Goal: Task Accomplishment & Management: Manage account settings

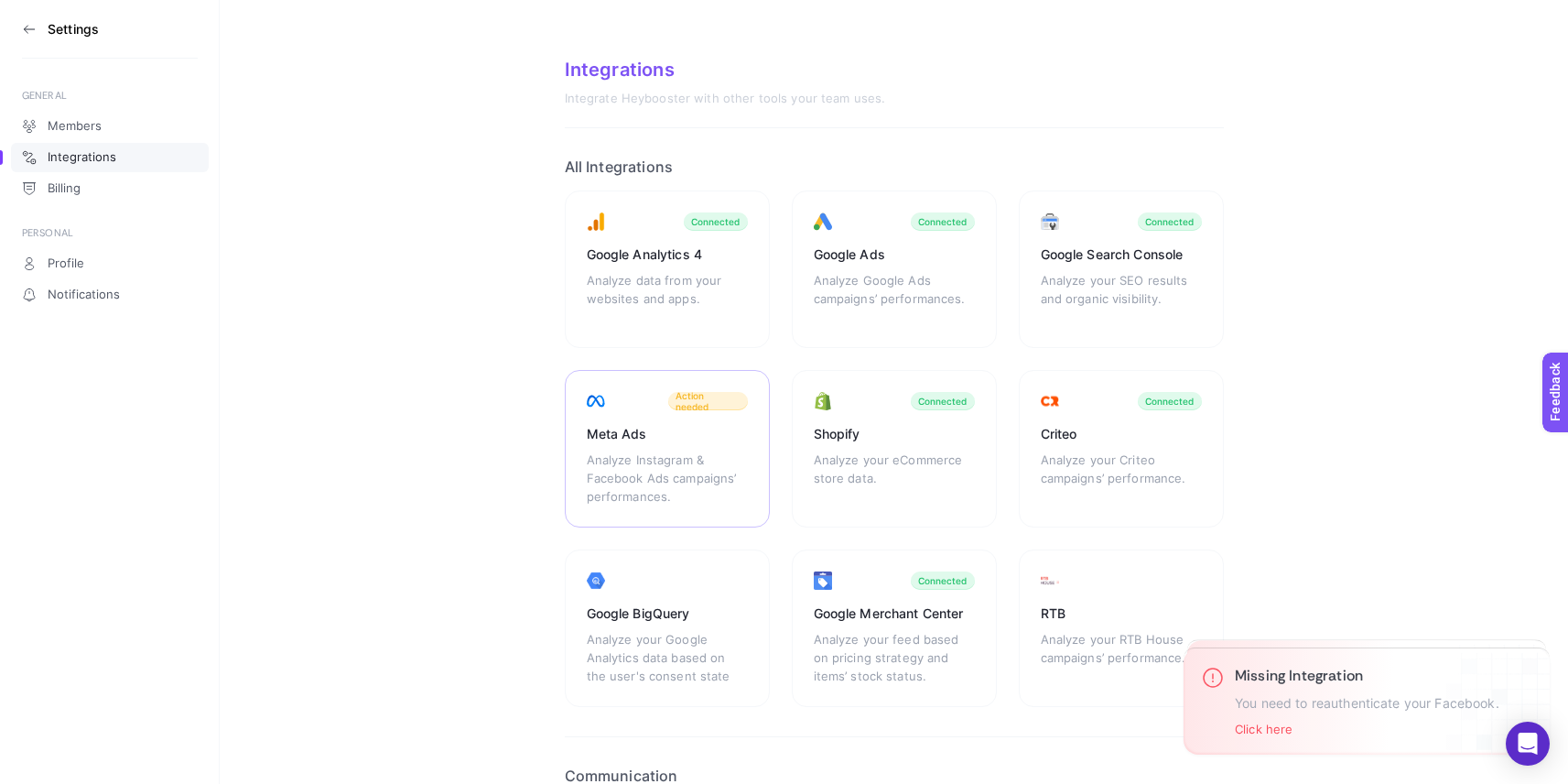
click at [681, 454] on div "Analyze Instagram & Facebook Ads campaigns’ performances." at bounding box center [667, 478] width 161 height 55
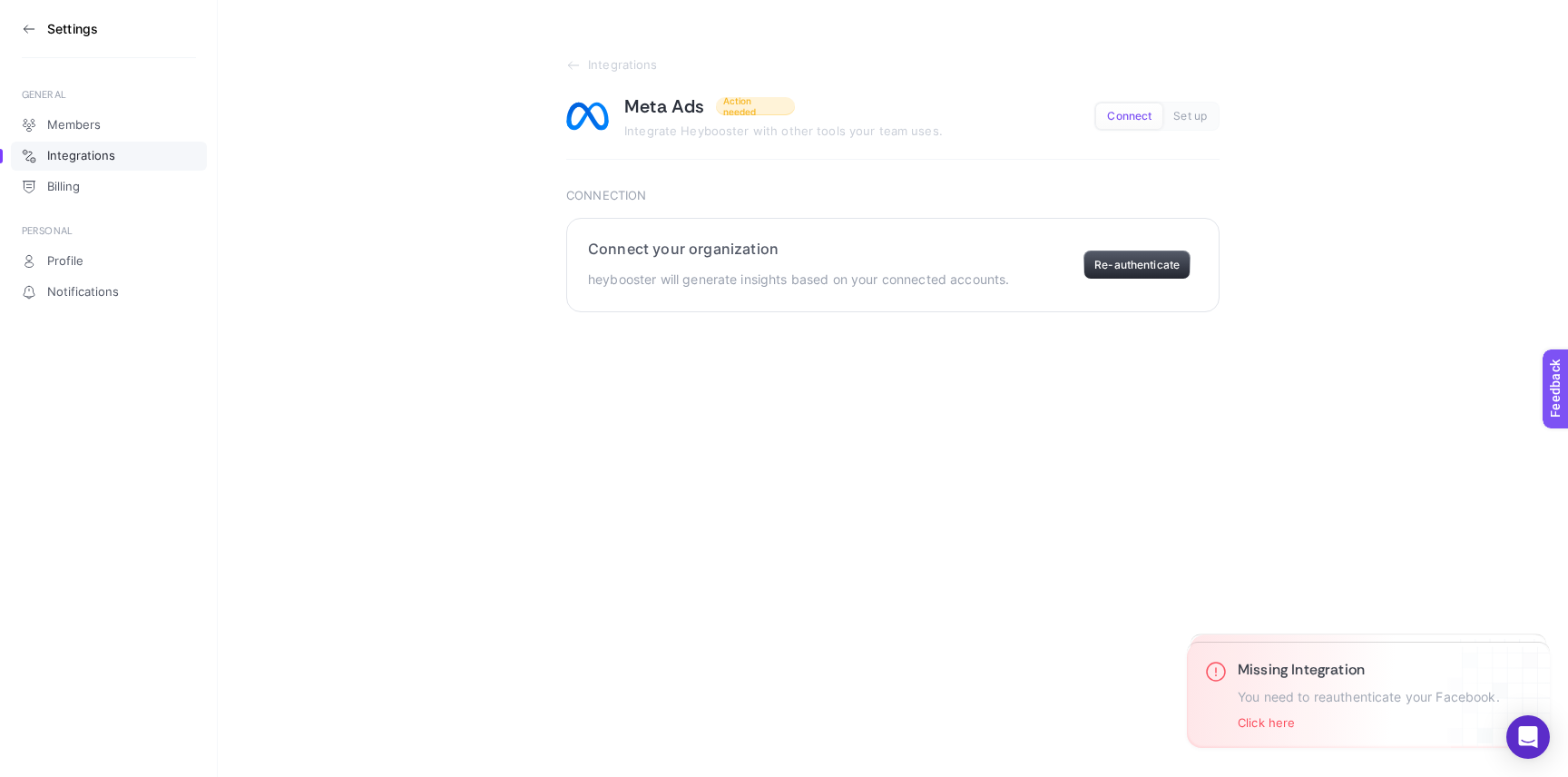
click at [1187, 256] on button "Re-authenticate" at bounding box center [1137, 265] width 107 height 29
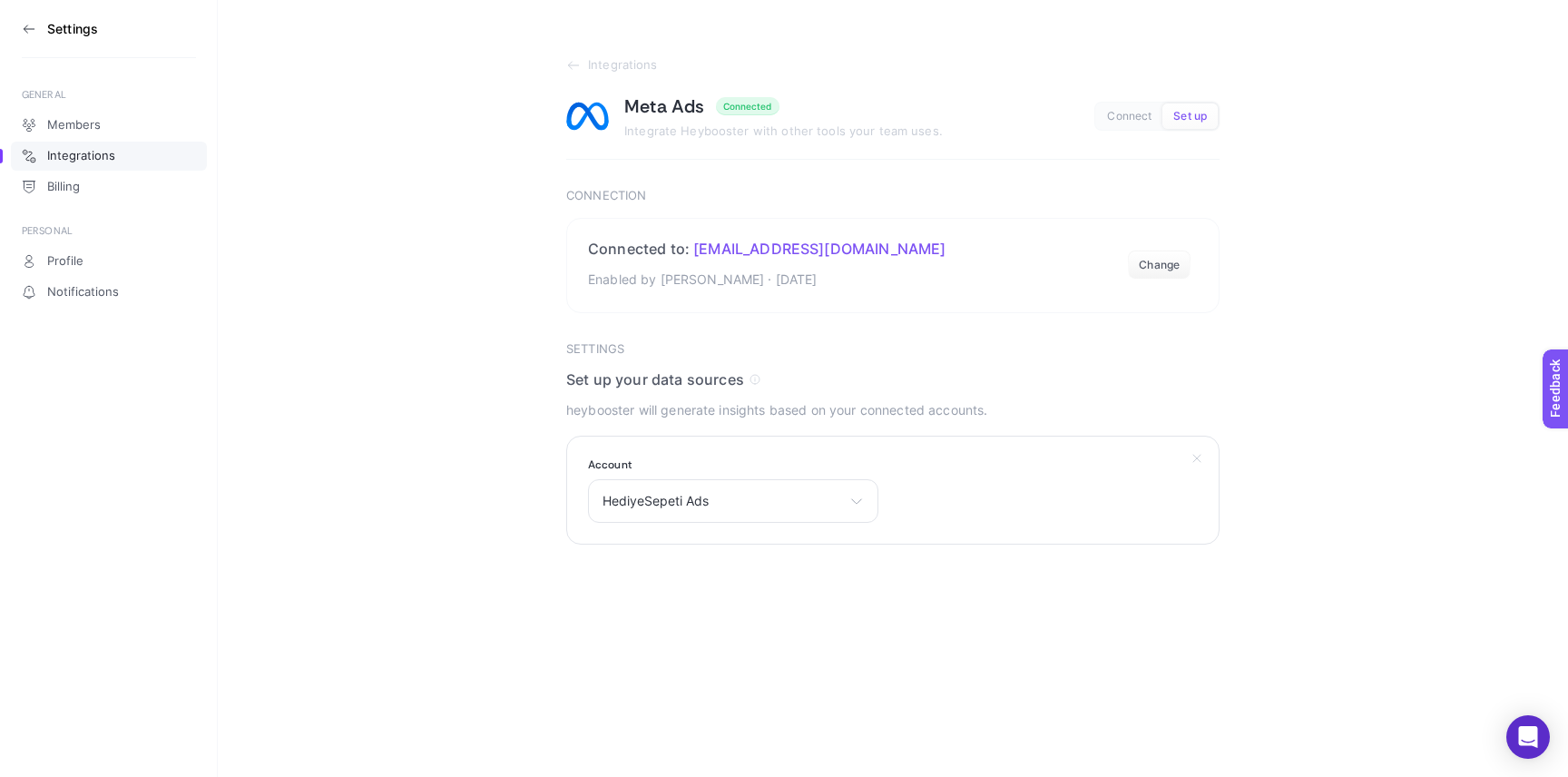
click at [699, 533] on section "Account HediyeSepeti Ads HediyeSepeti Ads Ilyas Erismis [PERSON_NAME] ads KutuF…" at bounding box center [892, 490] width 653 height 109
click at [711, 516] on div "HediyeSepeti Ads HediyeSepeti Ads Ilyas Erismis [PERSON_NAME] ads KutuFix Meta …" at bounding box center [732, 501] width 290 height 44
click at [711, 580] on li "HediyeSepeti Ads" at bounding box center [732, 580] width 281 height 29
click at [919, 552] on section "Settings Set up your data sources heybooster will generate insights based on yo…" at bounding box center [892, 476] width 653 height 268
click at [702, 500] on span "Select your account" at bounding box center [721, 501] width 239 height 15
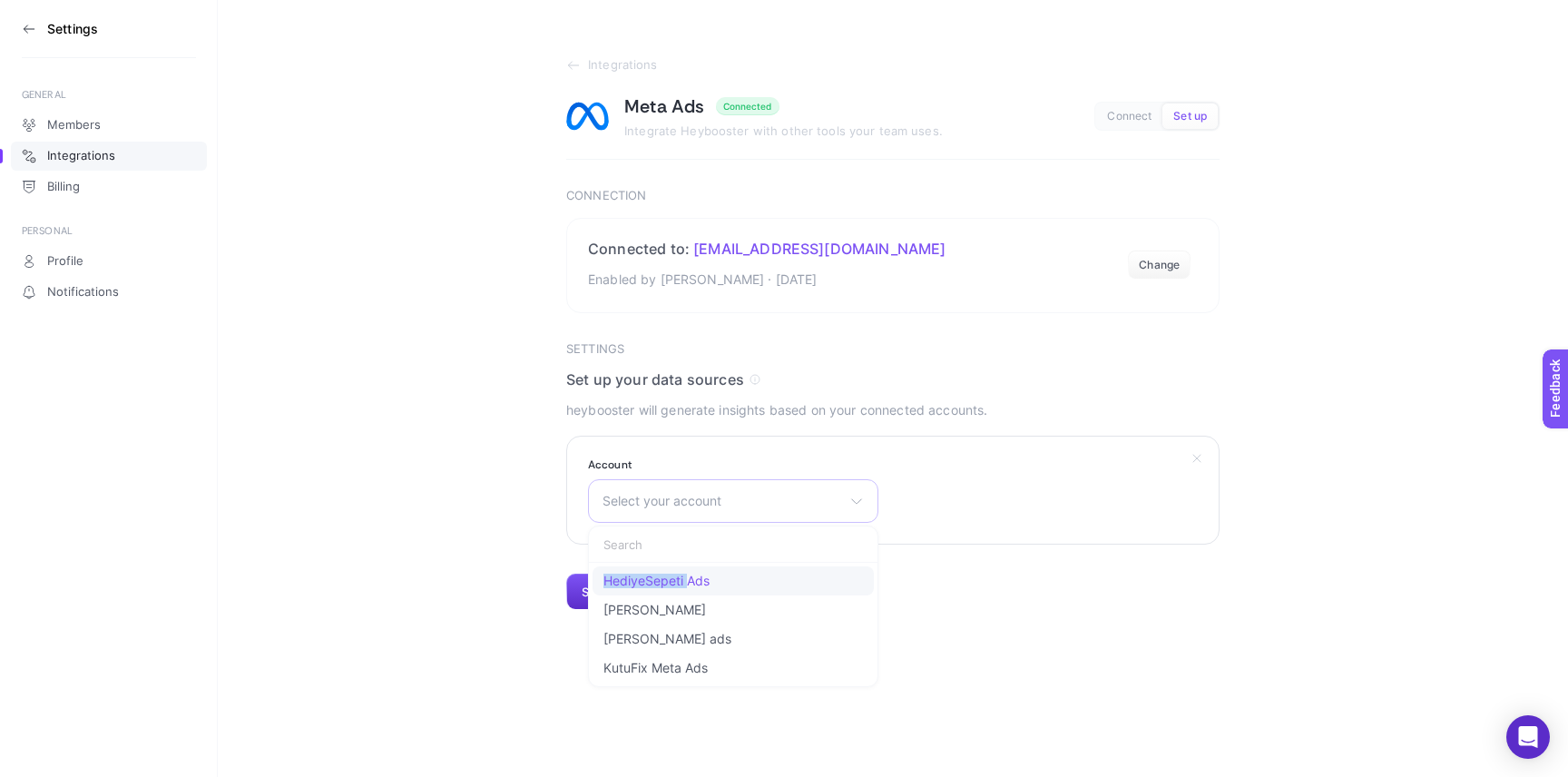
click at [689, 573] on li "HediyeSepeti Ads" at bounding box center [732, 580] width 281 height 29
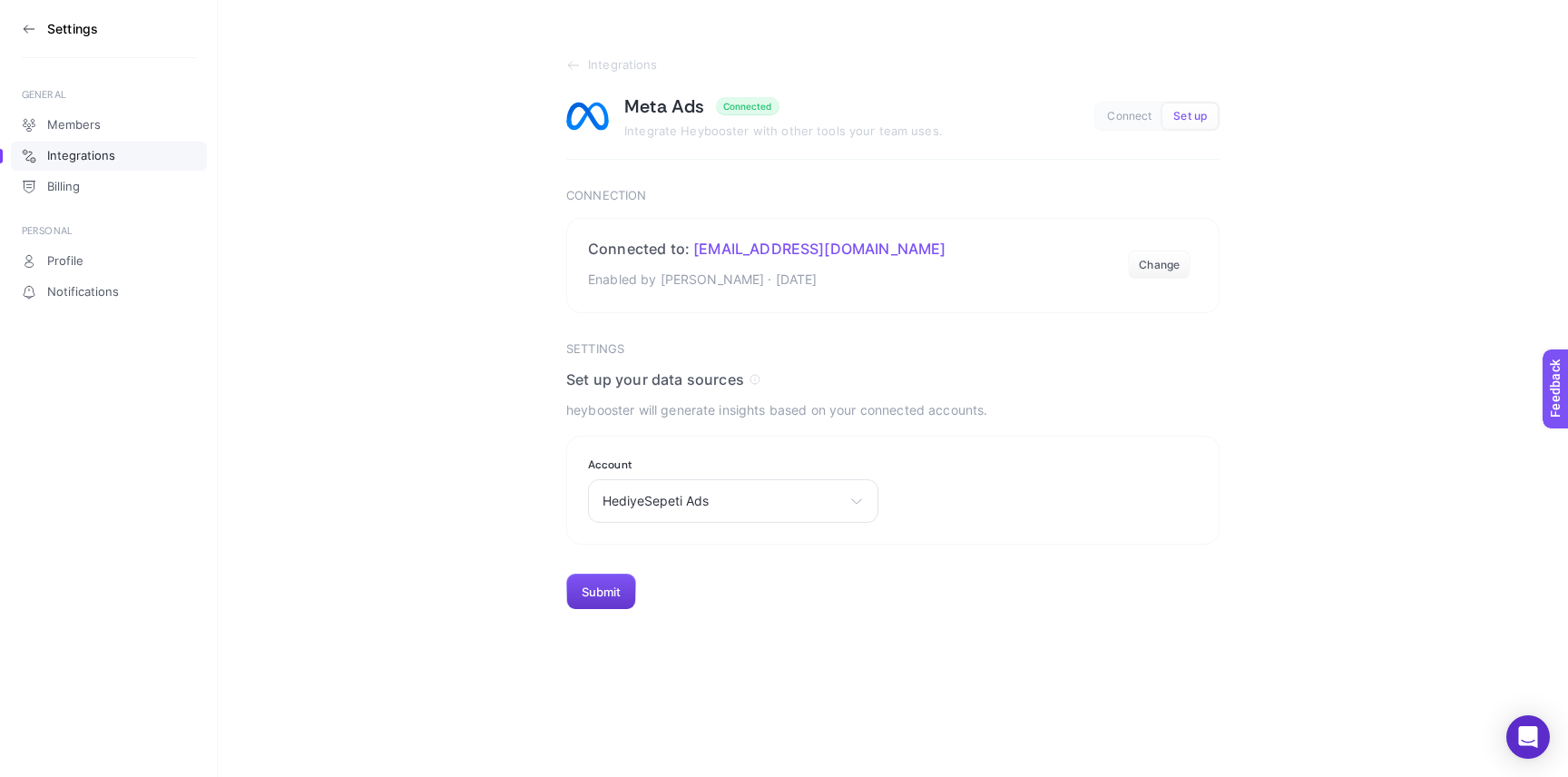
click at [590, 592] on button "Submit" at bounding box center [600, 591] width 70 height 36
